Goal: Transaction & Acquisition: Purchase product/service

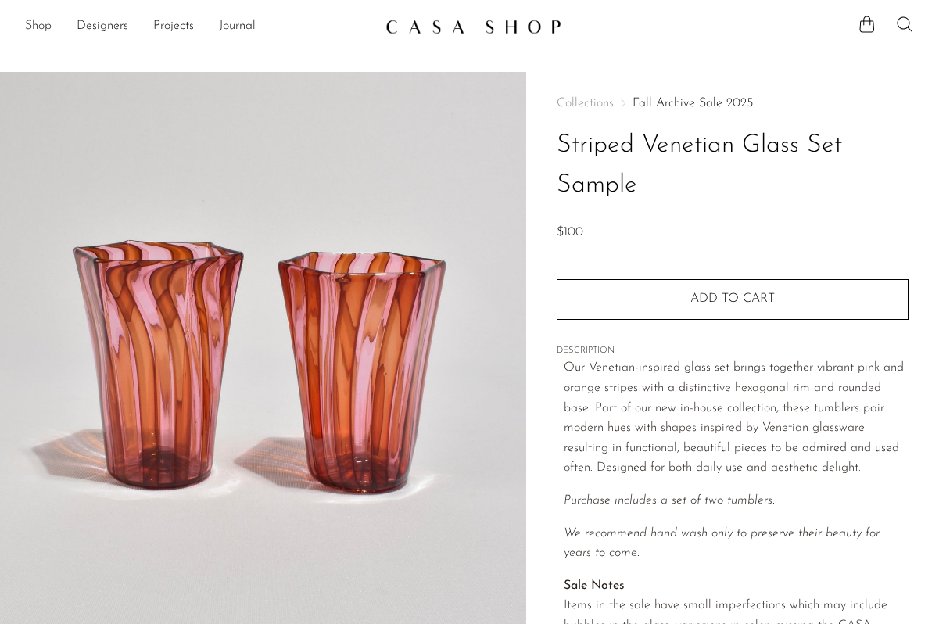
click at [41, 27] on link "Shop" at bounding box center [38, 26] width 27 height 20
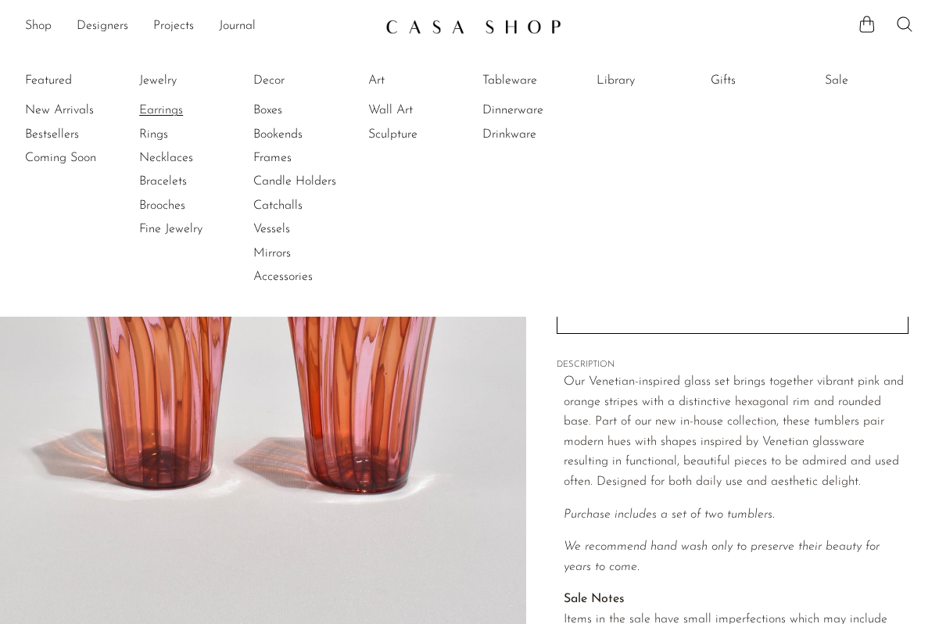
click at [175, 106] on link "Earrings" at bounding box center [197, 110] width 117 height 17
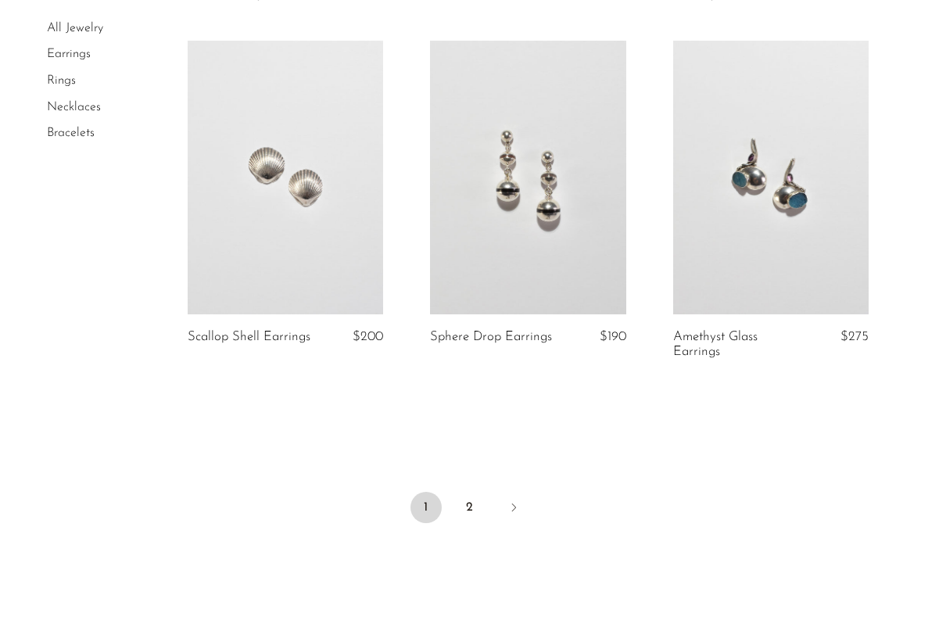
scroll to position [4094, 0]
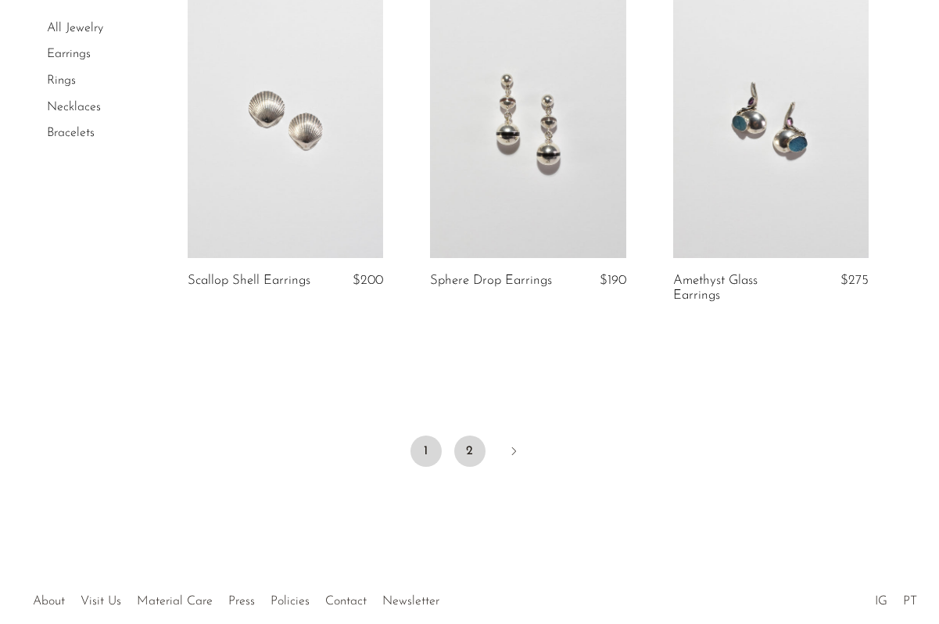
click at [467, 451] on link "2" at bounding box center [469, 451] width 31 height 31
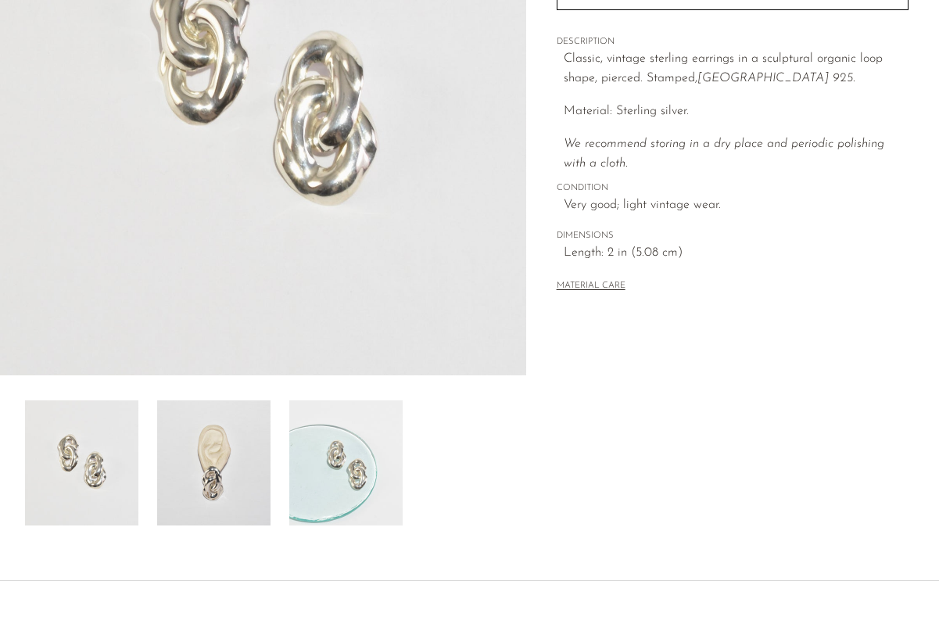
scroll to position [296, 0]
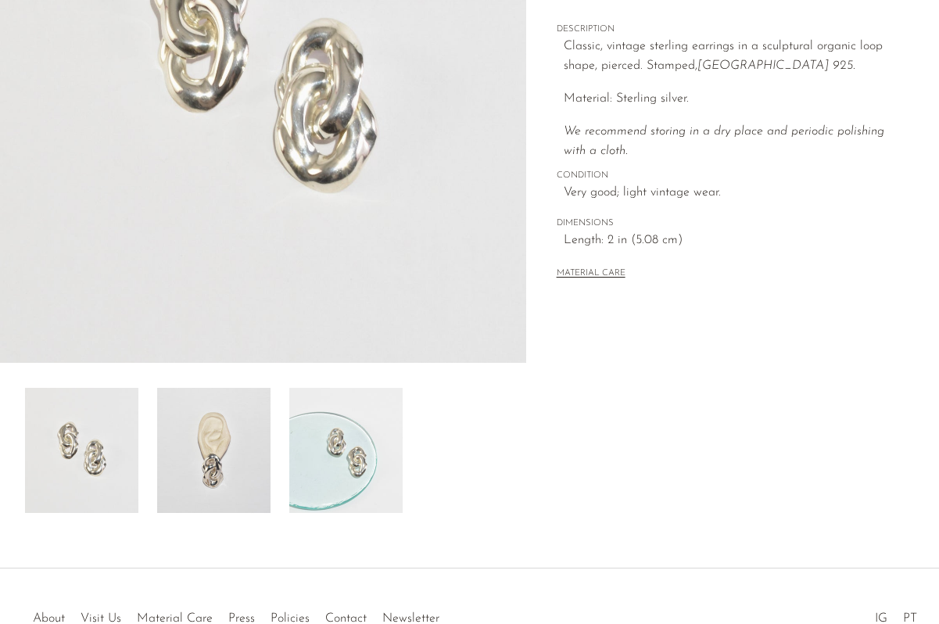
click at [339, 422] on img at bounding box center [345, 450] width 113 height 125
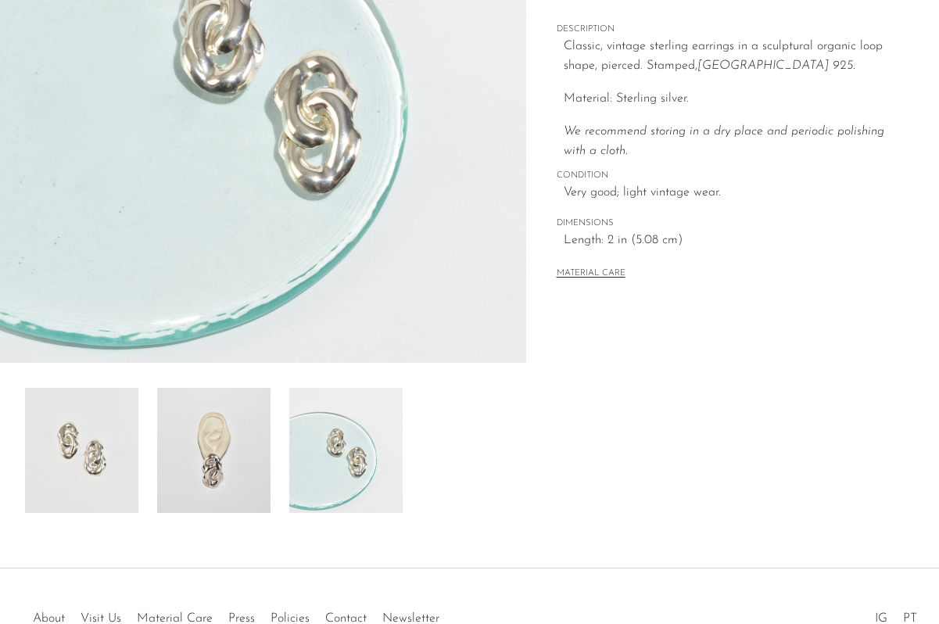
click at [248, 442] on img at bounding box center [213, 450] width 113 height 125
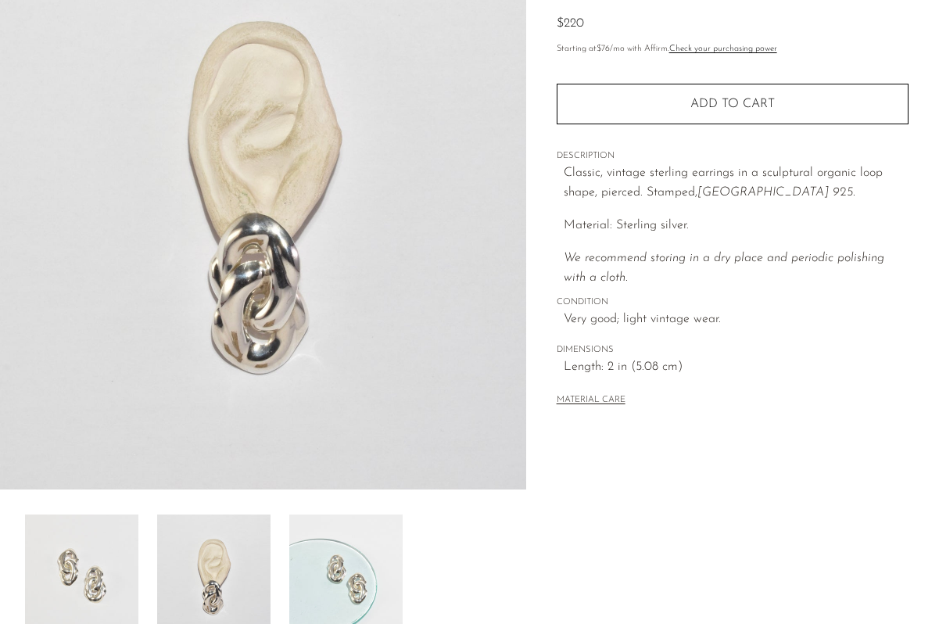
scroll to position [129, 0]
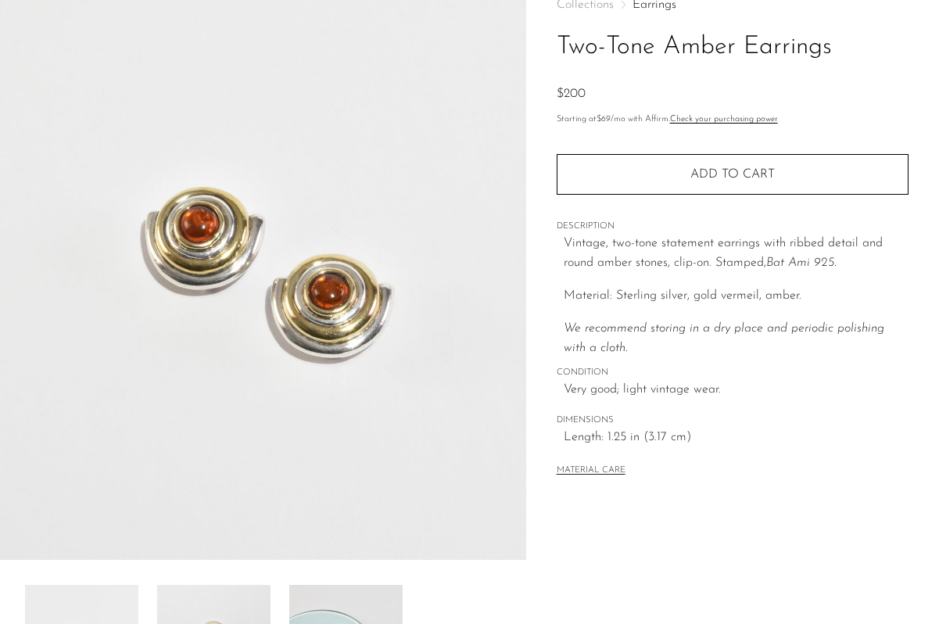
scroll to position [285, 0]
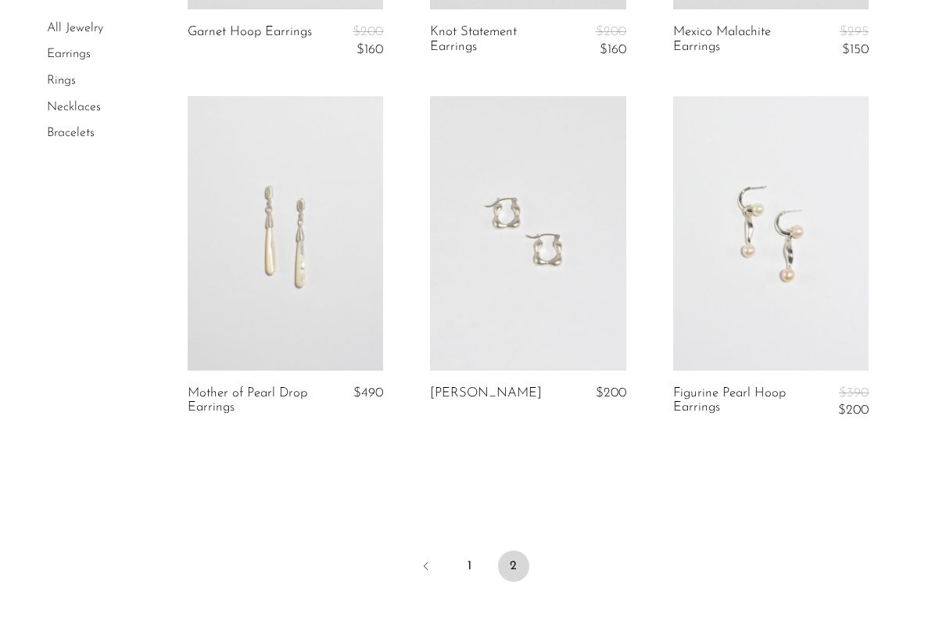
scroll to position [2939, 0]
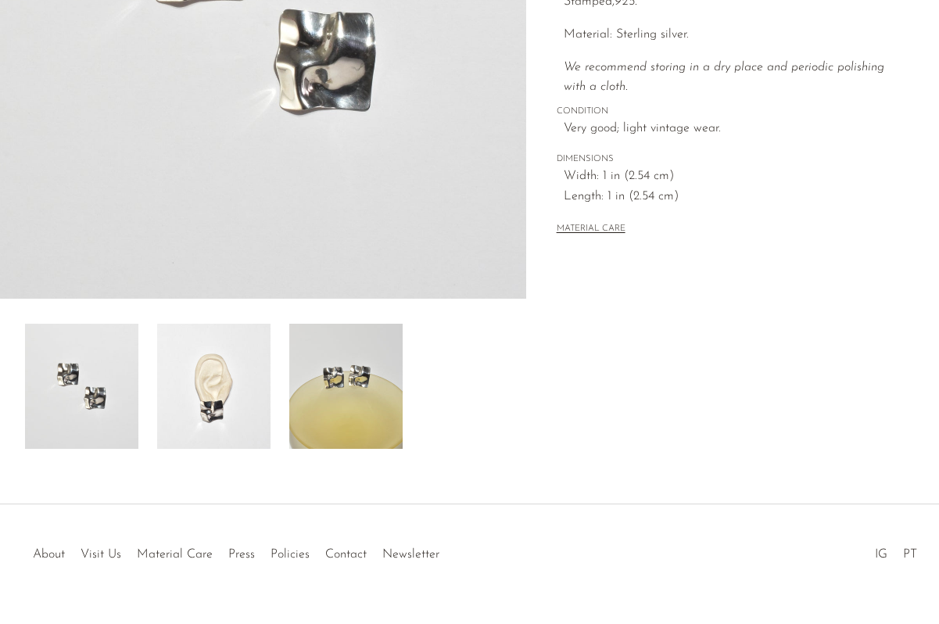
scroll to position [394, 0]
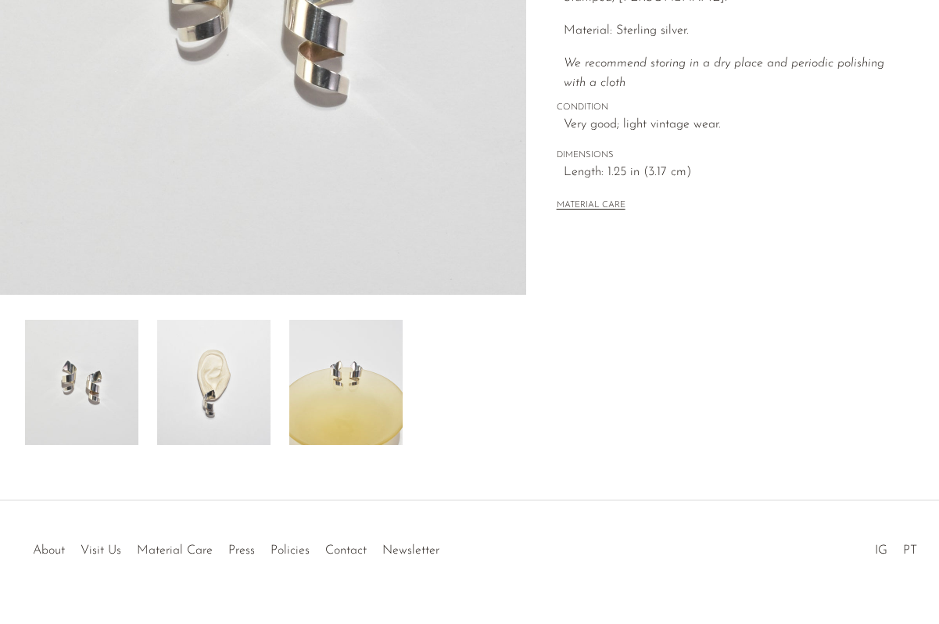
scroll to position [394, 0]
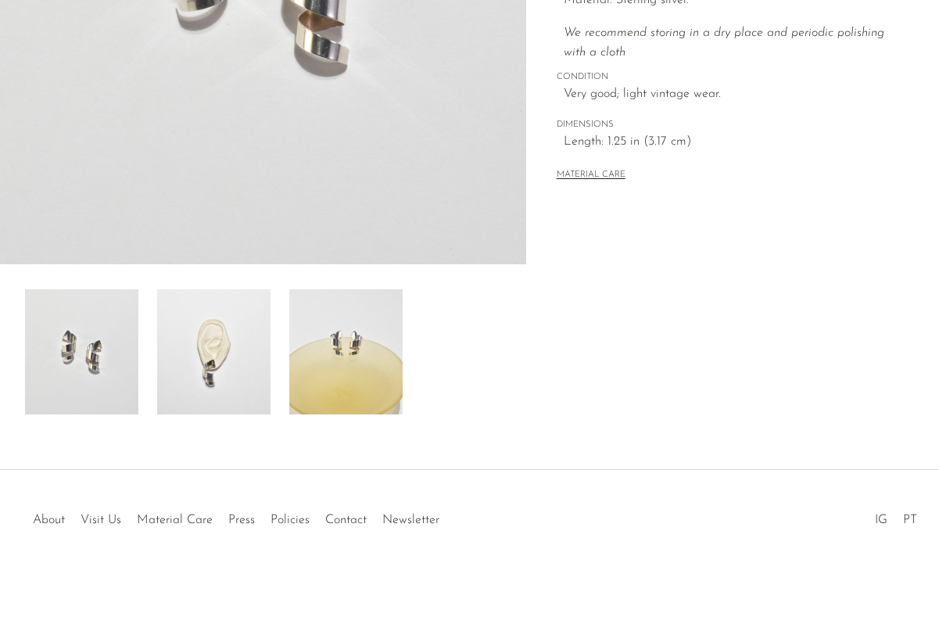
click at [202, 358] on img at bounding box center [213, 351] width 113 height 125
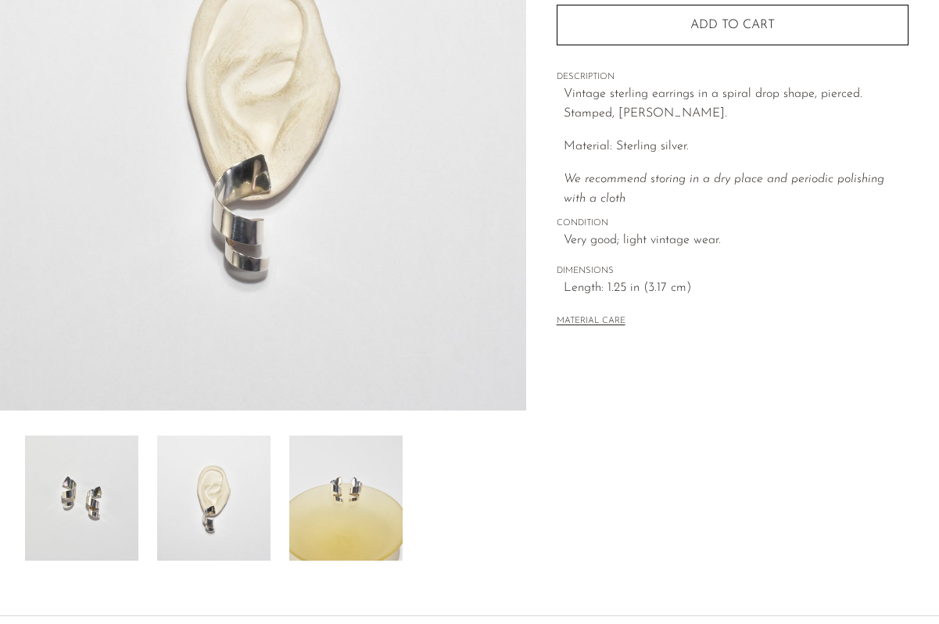
scroll to position [233, 0]
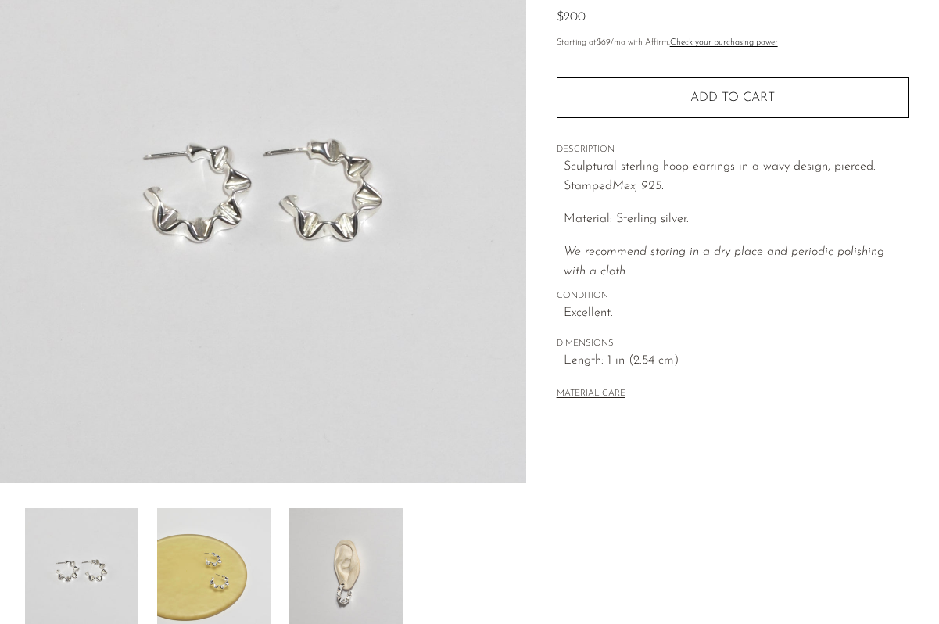
scroll to position [196, 0]
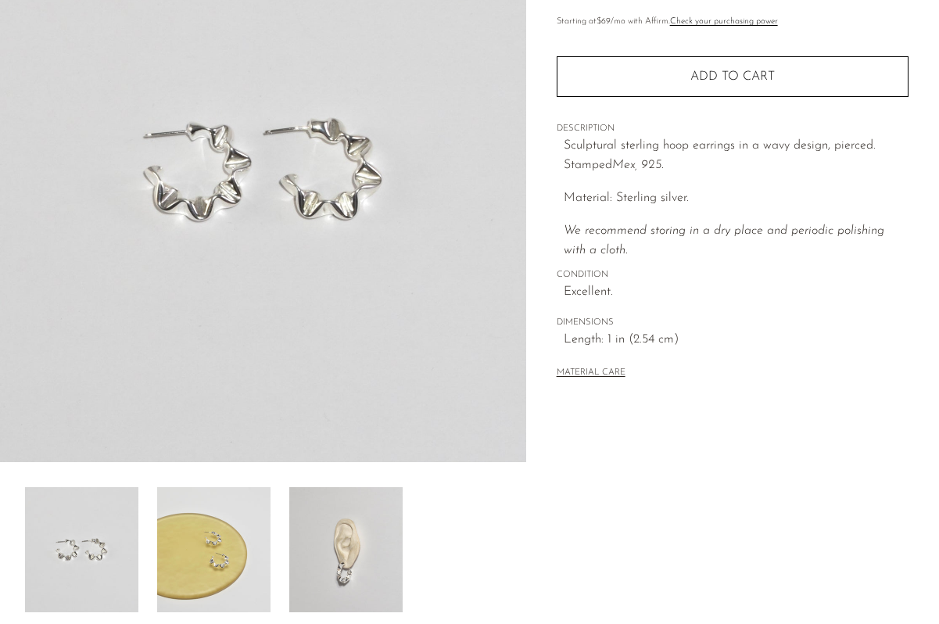
click at [245, 517] on img at bounding box center [213, 549] width 113 height 125
